Goal: Task Accomplishment & Management: Manage account settings

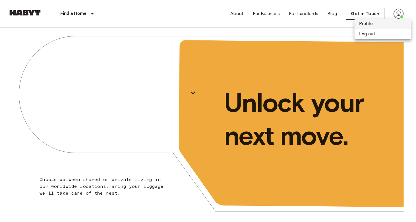
click at [380, 26] on li "Profile" at bounding box center [383, 24] width 57 height 10
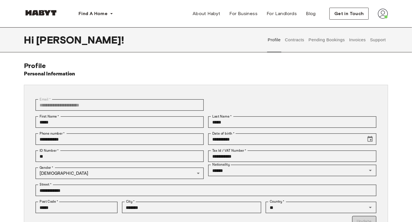
click at [300, 39] on button "Contracts" at bounding box center [294, 39] width 21 height 25
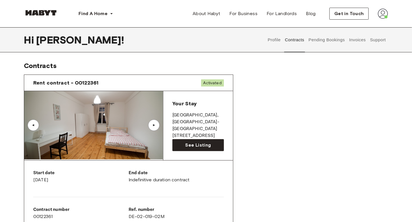
click at [144, 134] on img at bounding box center [93, 125] width 139 height 68
click at [68, 81] on span "Rent contract - 00122361" at bounding box center [65, 82] width 65 height 7
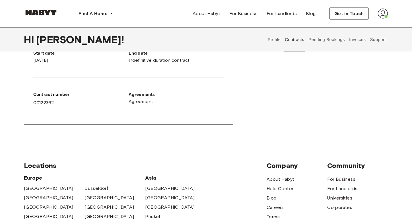
scroll to position [333, 0]
